Goal: Information Seeking & Learning: Learn about a topic

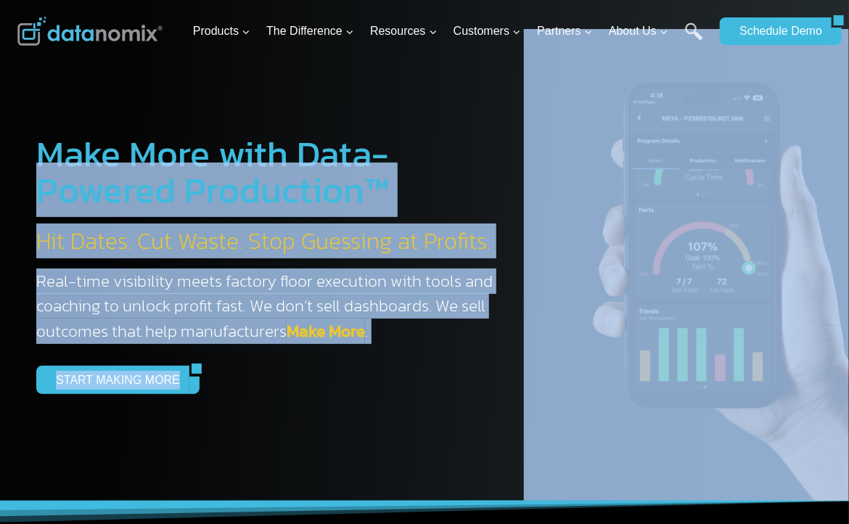
click at [389, 364] on div "Make More with Data-Powered Production™ Hit Dates. Cut Waste. Stop Guessing at …" at bounding box center [247, 264] width 495 height 331
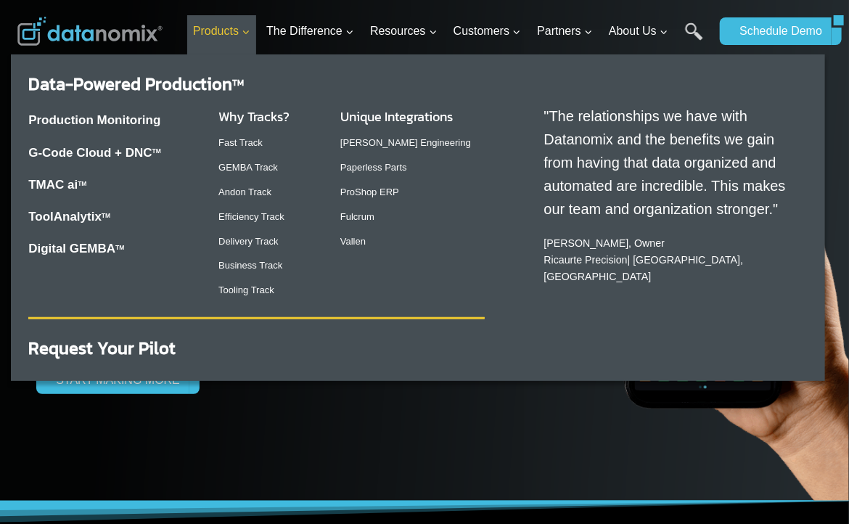
drag, startPoint x: 552, startPoint y: 28, endPoint x: 225, endPoint y: 31, distance: 327.3
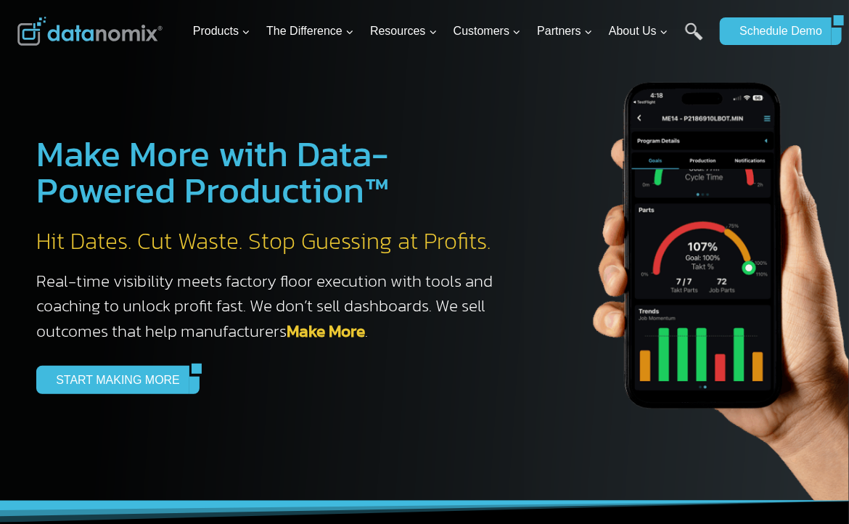
drag, startPoint x: 225, startPoint y: 31, endPoint x: 171, endPoint y: 30, distance: 53.7
click at [171, 30] on div at bounding box center [102, 31] width 170 height 62
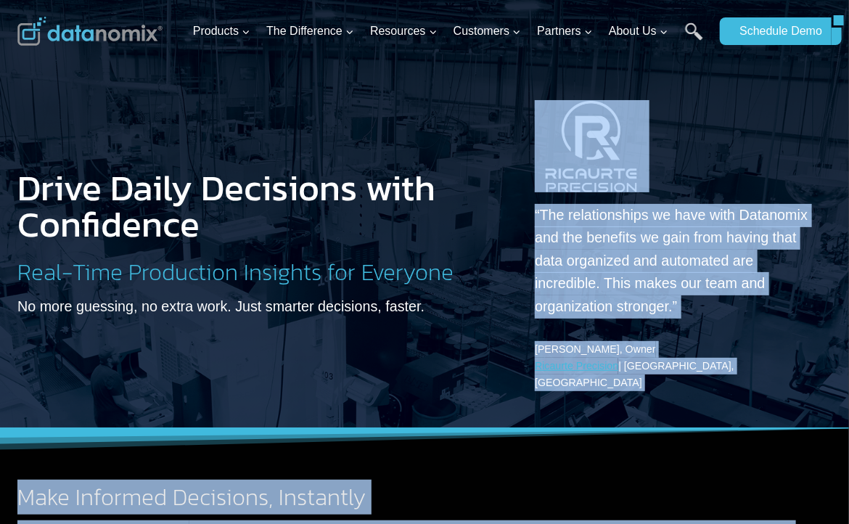
drag, startPoint x: 557, startPoint y: 472, endPoint x: 637, endPoint y: -64, distance: 541.5
click at [552, 454] on div "Make Informed Decisions, Instantly Datanomix Production Monitoring gives your w…" at bounding box center [424, 503] width 849 height 150
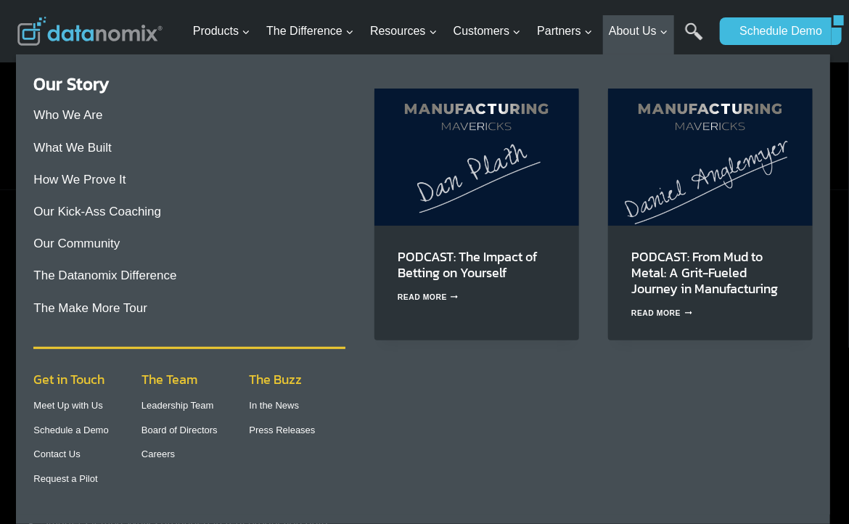
scroll to position [581, 0]
click at [647, 468] on div "PODCAST: The Impact of Betting on Yourself Read More PODCAST: The Impact of Bet…" at bounding box center [578, 294] width 467 height 439
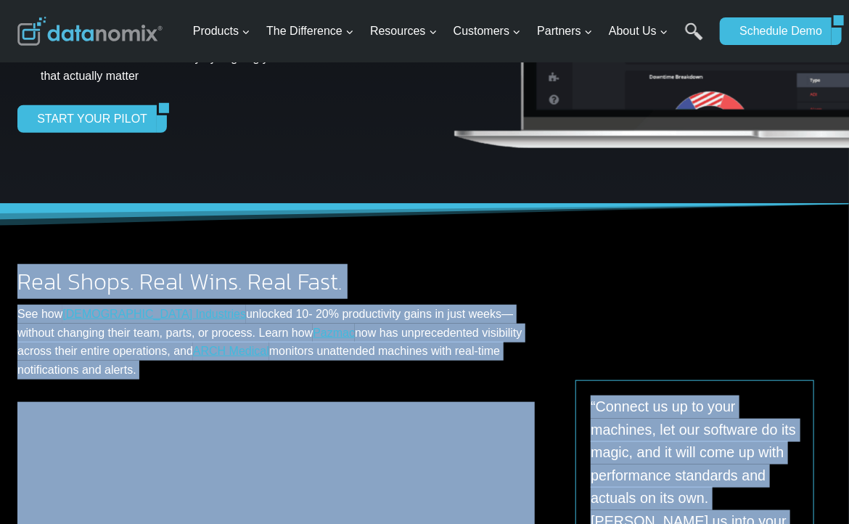
scroll to position [0, 0]
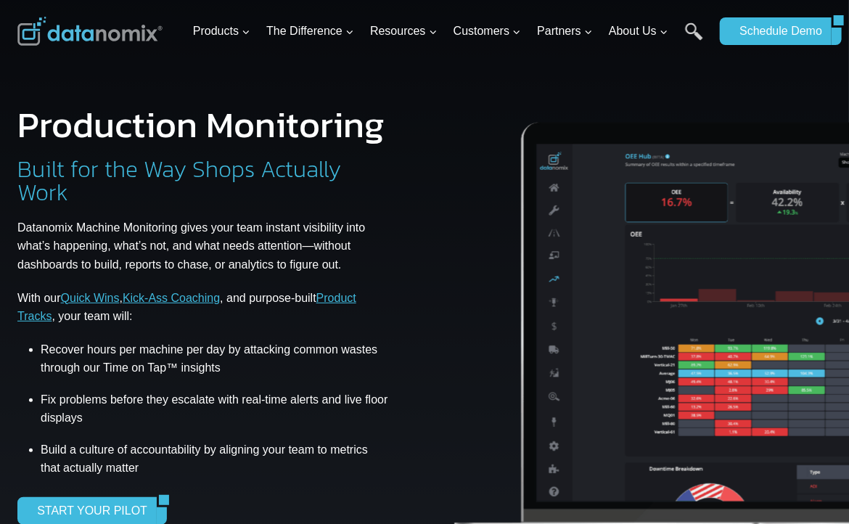
drag, startPoint x: 524, startPoint y: 201, endPoint x: 567, endPoint y: -64, distance: 268.3
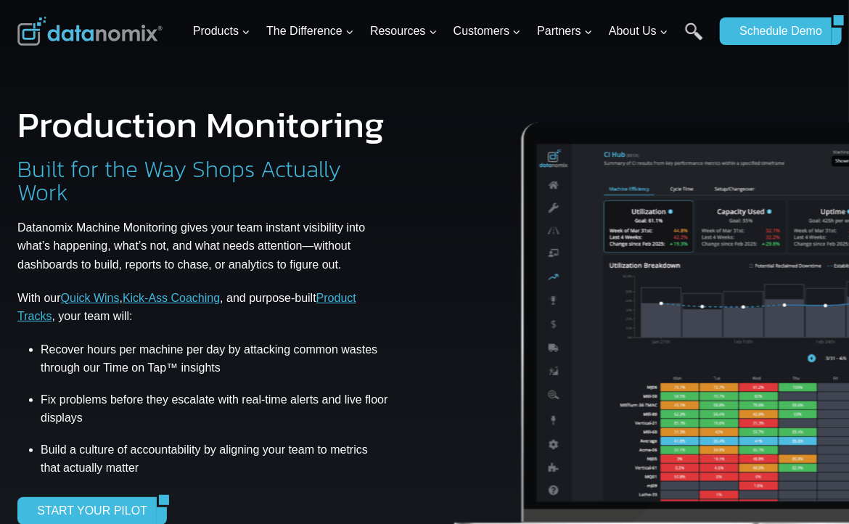
click at [457, 466] on img at bounding box center [822, 320] width 743 height 491
